Goal: Task Accomplishment & Management: Complete application form

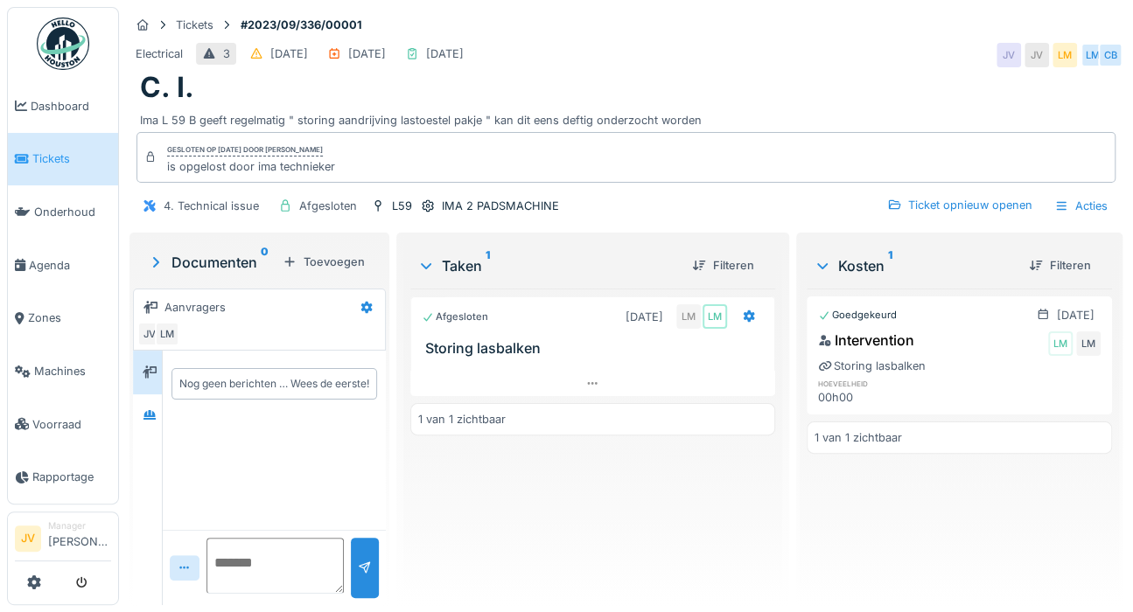
click at [59, 163] on span "Tickets" at bounding box center [71, 158] width 79 height 17
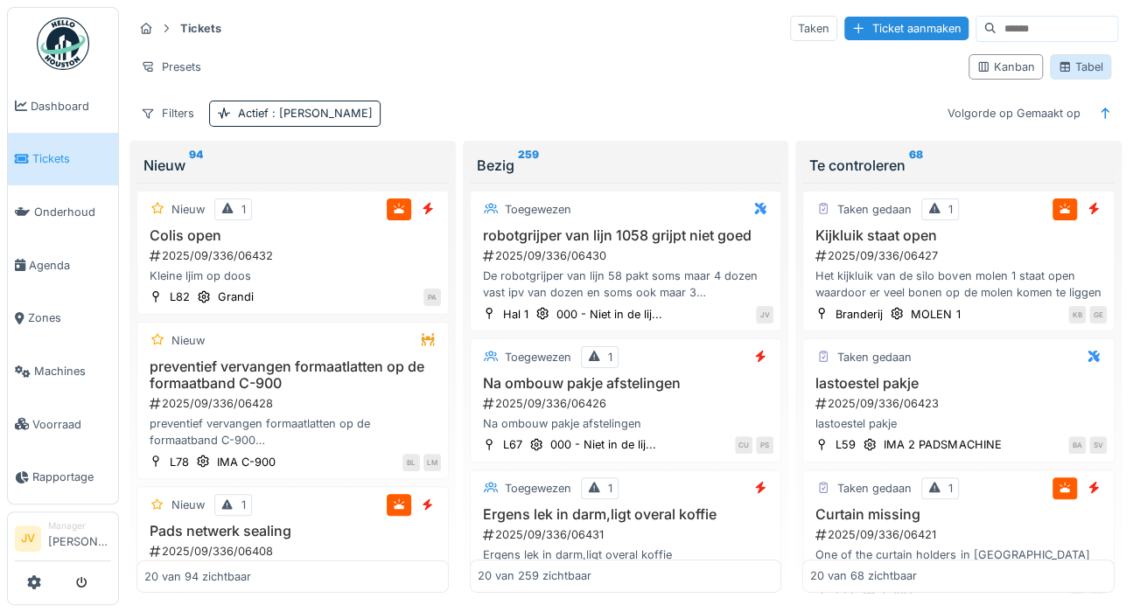
click at [1069, 60] on div "Tabel" at bounding box center [1079, 67] width 45 height 17
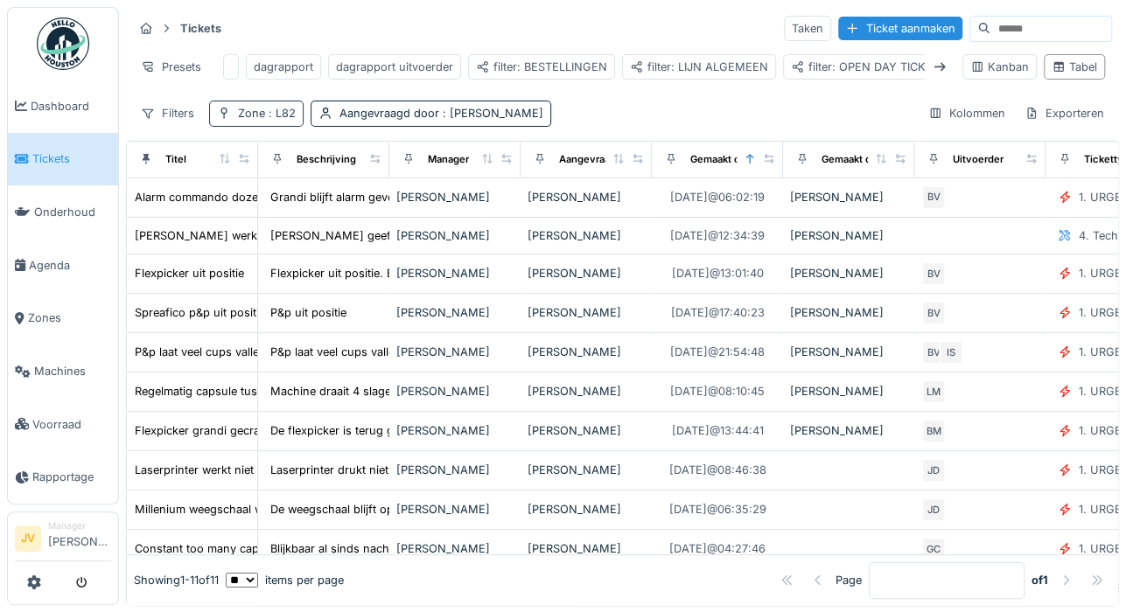
click at [288, 120] on span ": L82" at bounding box center [280, 113] width 31 height 13
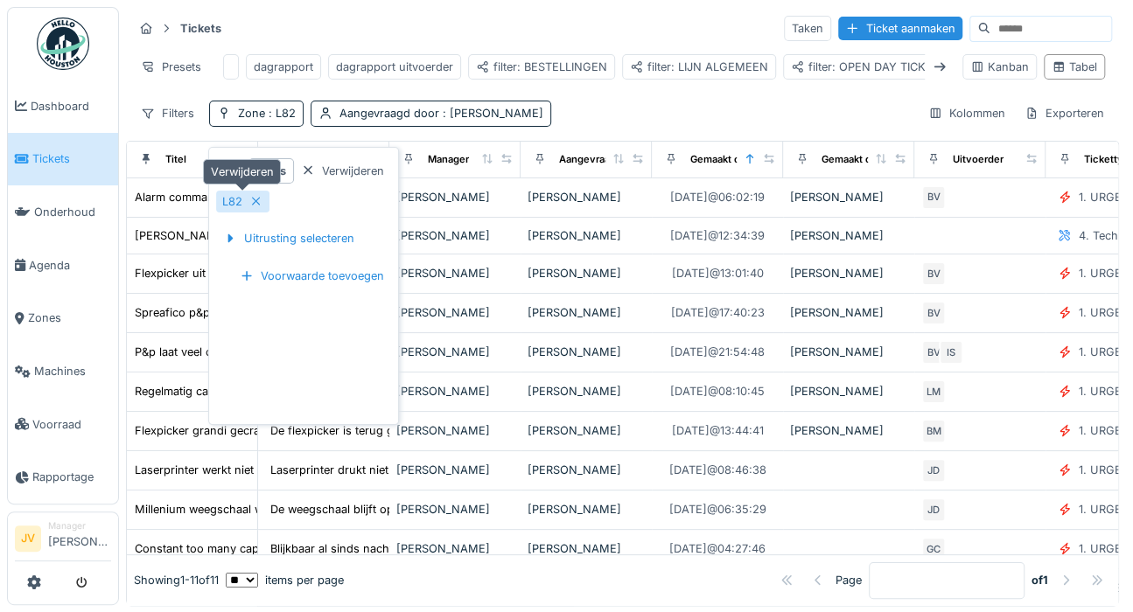
click at [239, 199] on div "L82" at bounding box center [232, 201] width 20 height 17
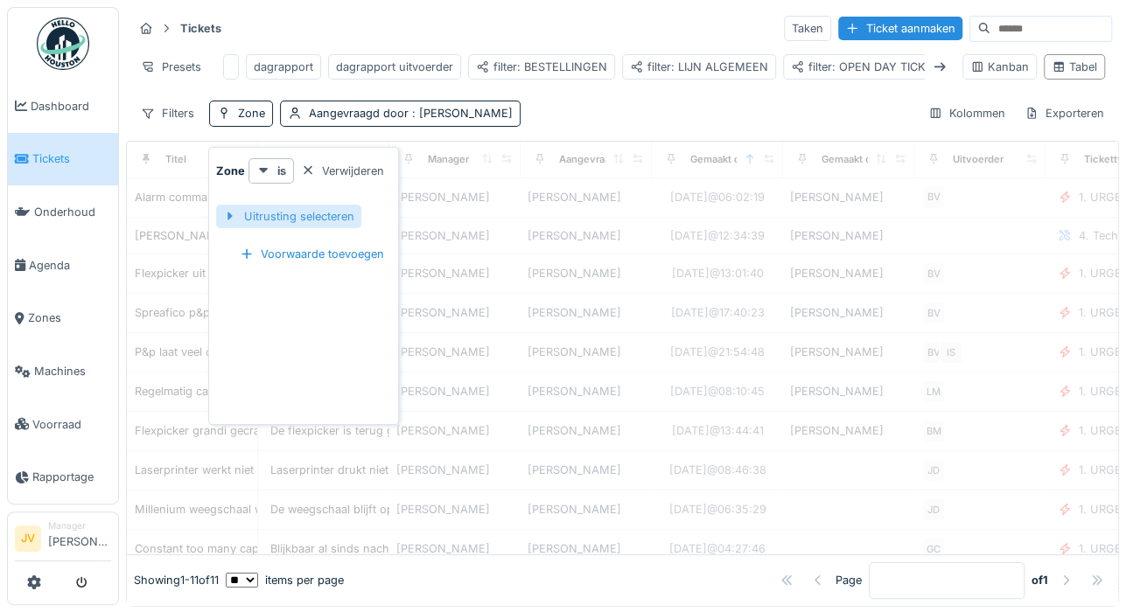
click at [268, 222] on div "Uitrusting selecteren" at bounding box center [288, 217] width 145 height 24
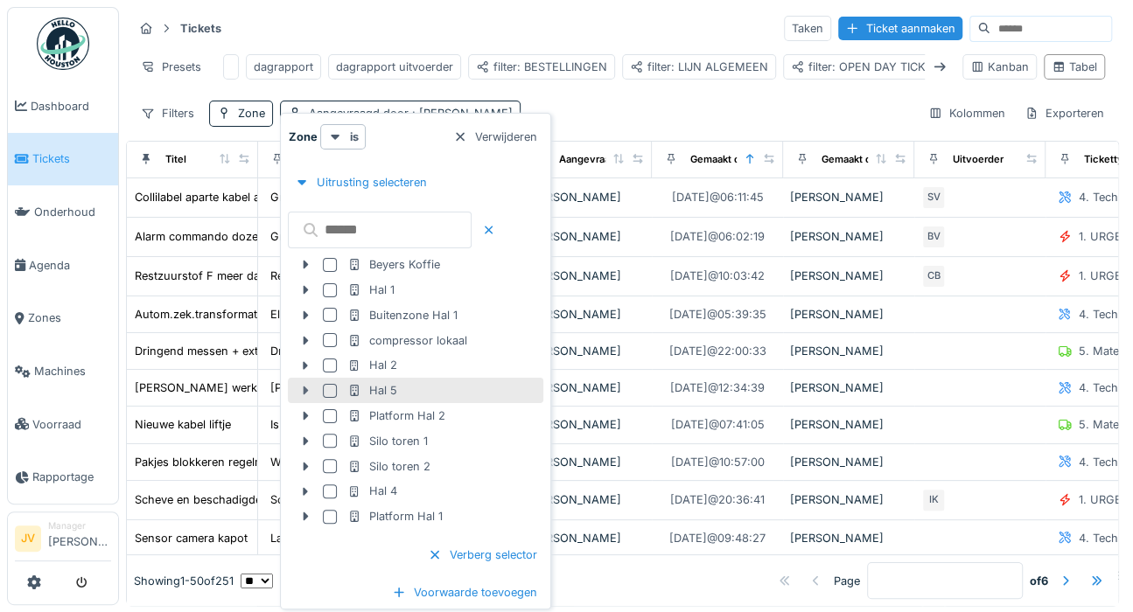
click at [303, 387] on icon at bounding box center [305, 390] width 14 height 11
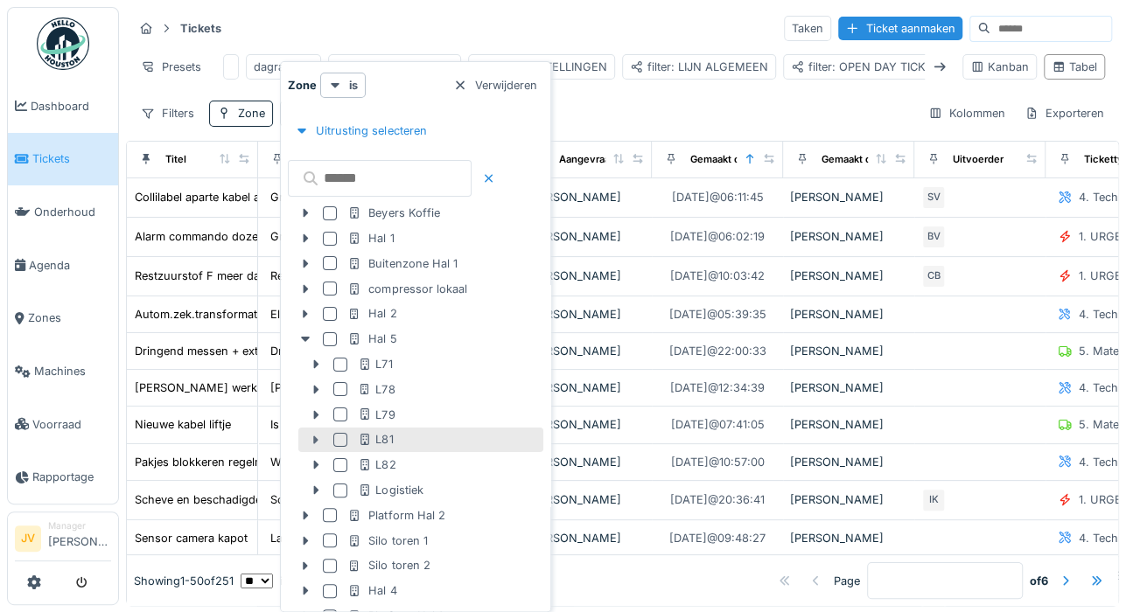
click at [311, 438] on icon at bounding box center [316, 440] width 14 height 11
click at [379, 434] on div "L81" at bounding box center [375, 439] width 35 height 17
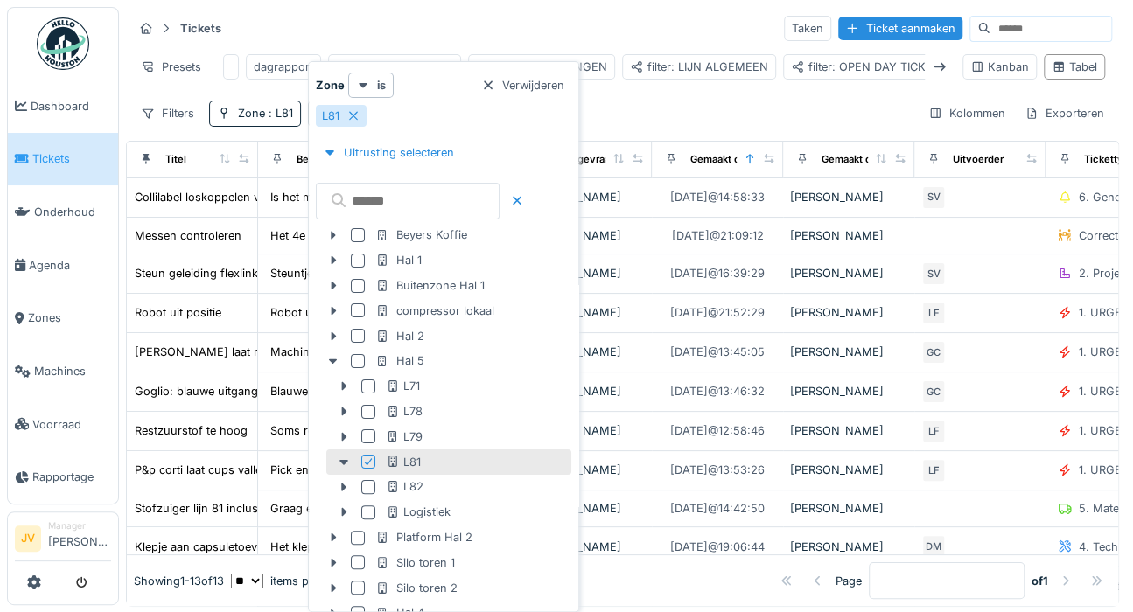
click at [546, 139] on div "Uitrusting selecteren" at bounding box center [443, 174] width 255 height 95
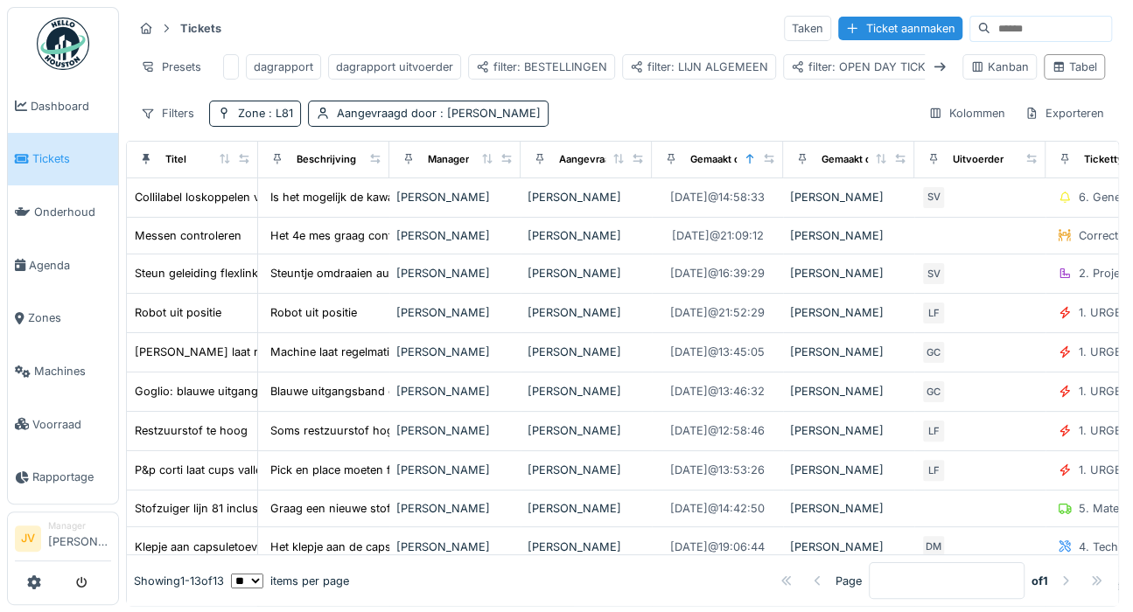
click at [670, 110] on div "Tickets Taken Ticket aanmaken Presets dagrapport dagrapport uitvoerder filter: …" at bounding box center [622, 70] width 993 height 127
click at [501, 120] on span ": [PERSON_NAME]" at bounding box center [488, 113] width 104 height 13
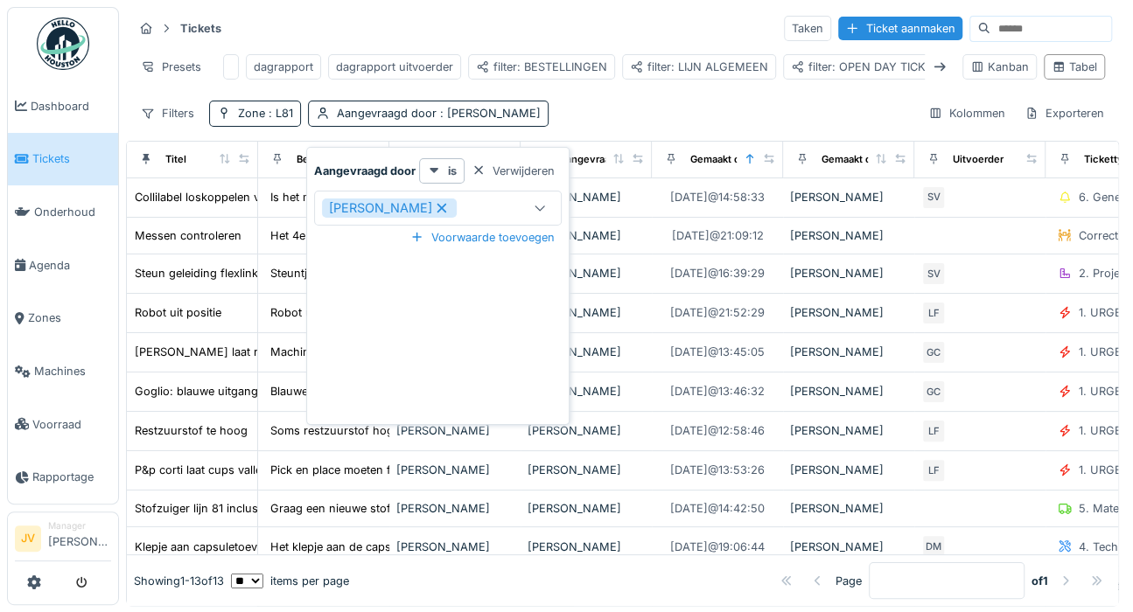
click at [457, 199] on div "[PERSON_NAME]" at bounding box center [389, 208] width 135 height 19
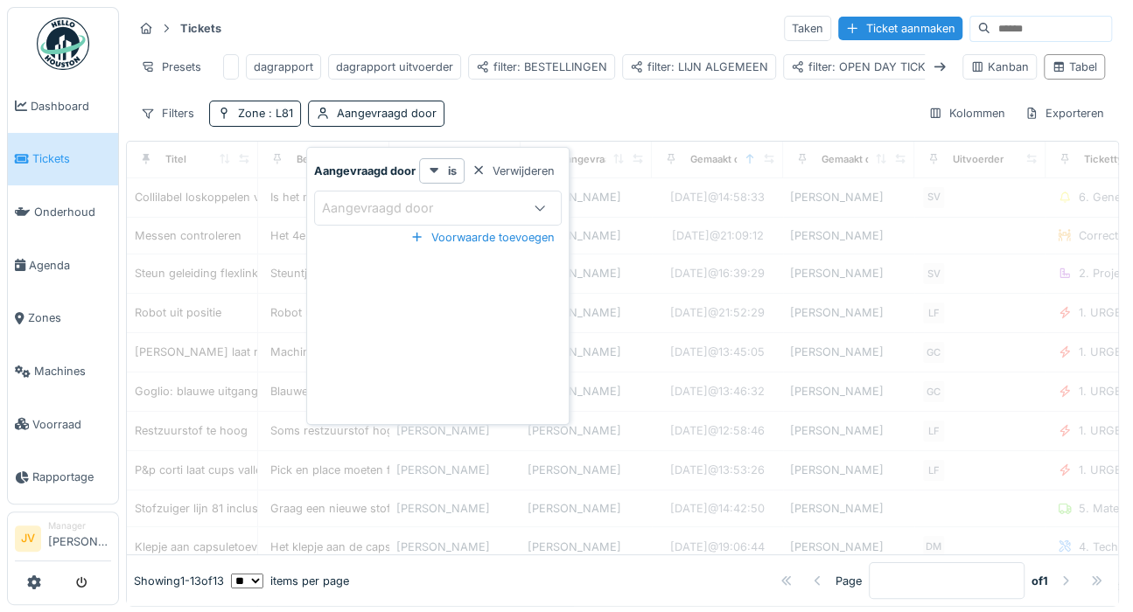
click at [408, 207] on div "Aangevraagd door" at bounding box center [390, 208] width 136 height 19
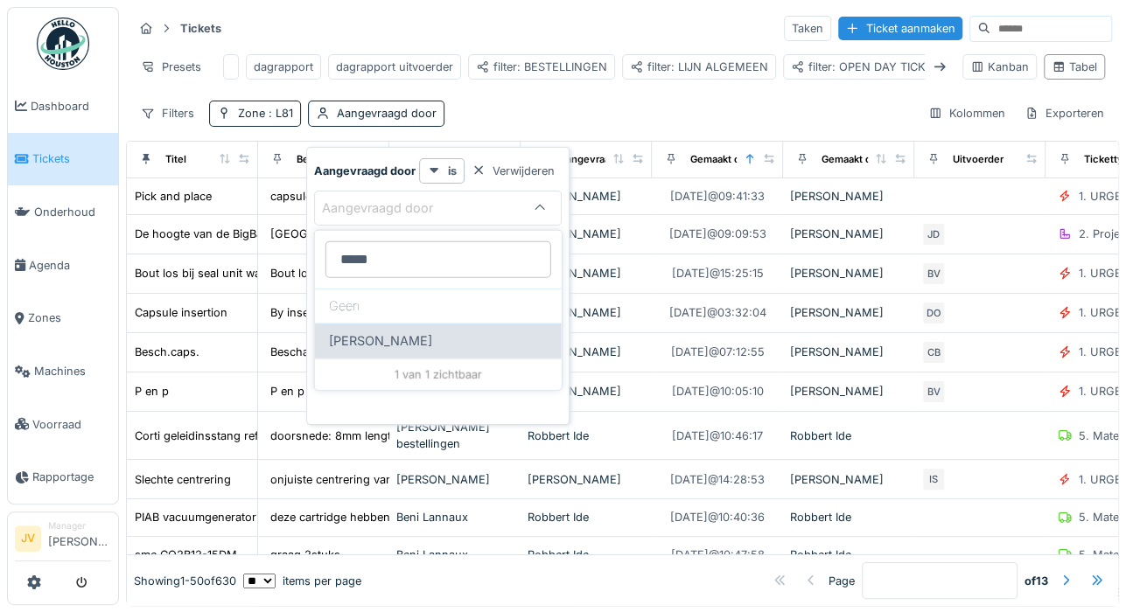
type door_U2MzY "*****"
click at [380, 332] on span "[PERSON_NAME]" at bounding box center [380, 340] width 103 height 19
type input "****"
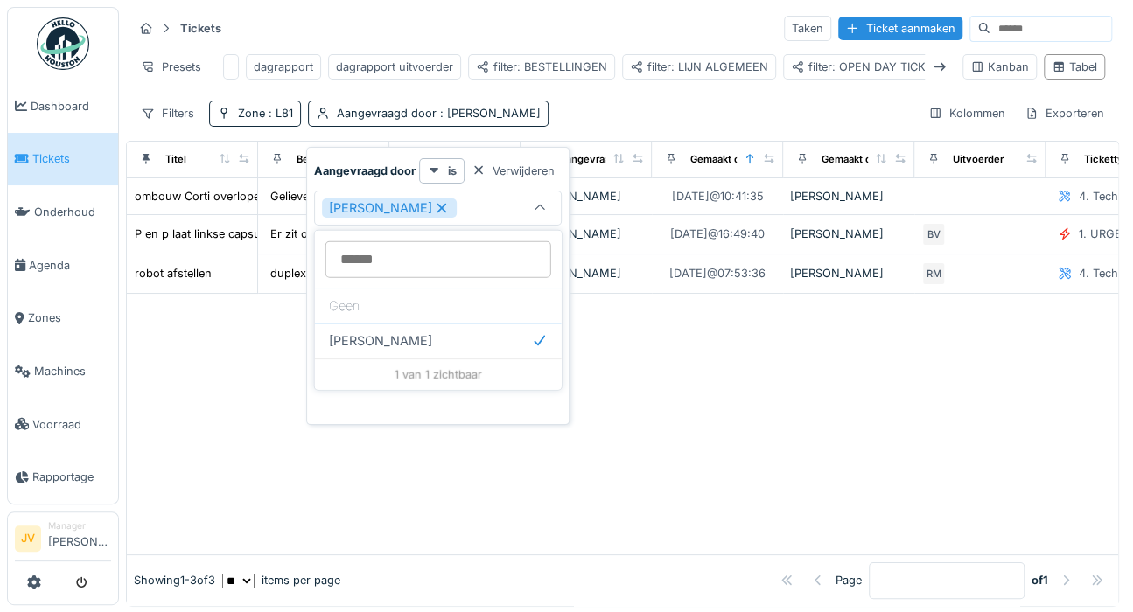
click at [595, 114] on div "Filters Zone : L81 Aangevraagd door : [PERSON_NAME] Exporteren" at bounding box center [622, 113] width 979 height 25
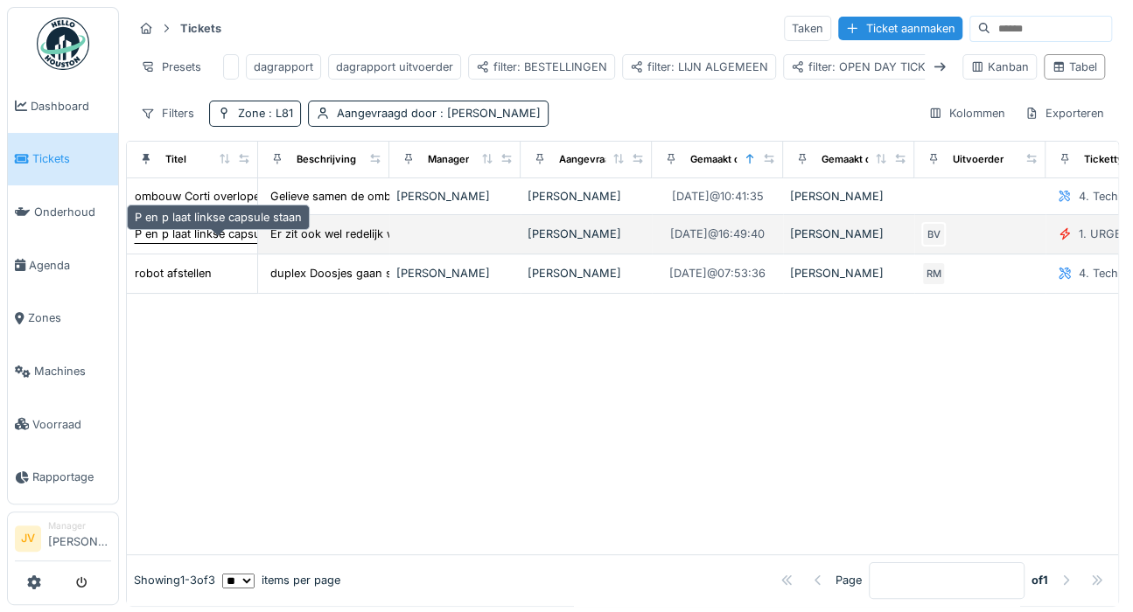
click at [201, 242] on div "P en p laat linkse capsule staan" at bounding box center [218, 234] width 167 height 17
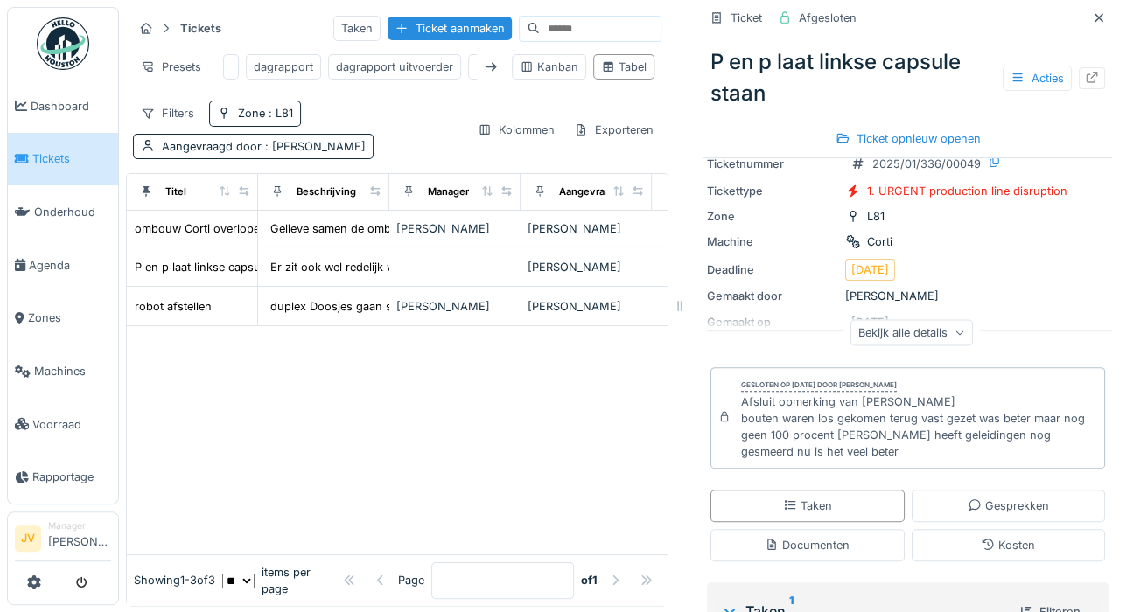
scroll to position [87, 0]
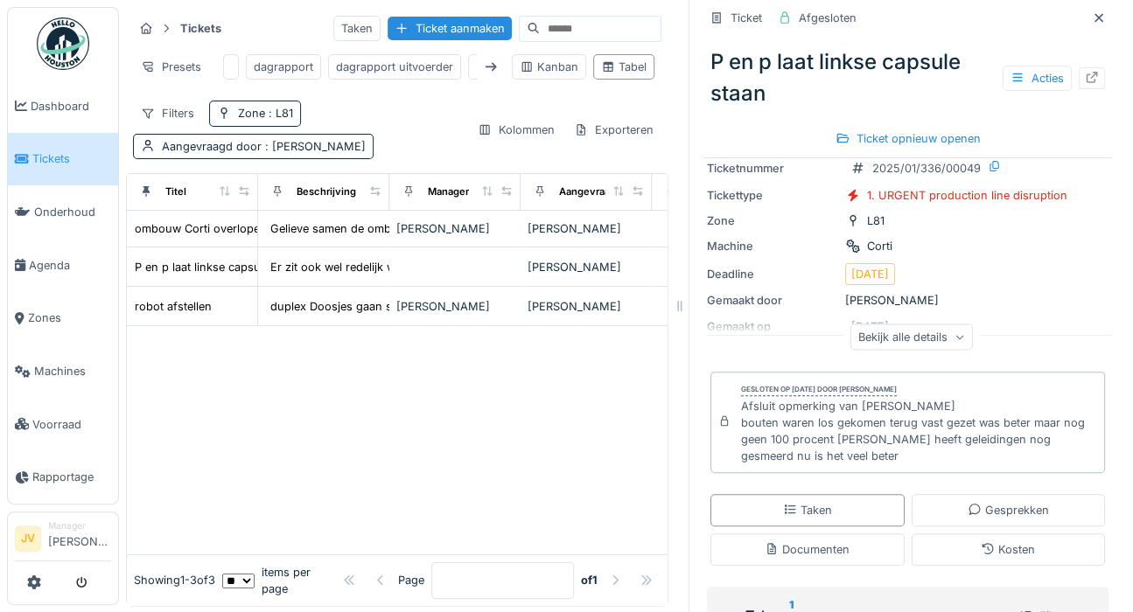
click at [380, 125] on div "Filters Zone : L81 Aangevraagd door : [PERSON_NAME]" at bounding box center [298, 130] width 330 height 58
click at [378, 87] on div "Presets dagrapport dagrapport uitvoerder filter: BESTELLINGEN filter: LIJN ALGE…" at bounding box center [315, 66] width 365 height 39
